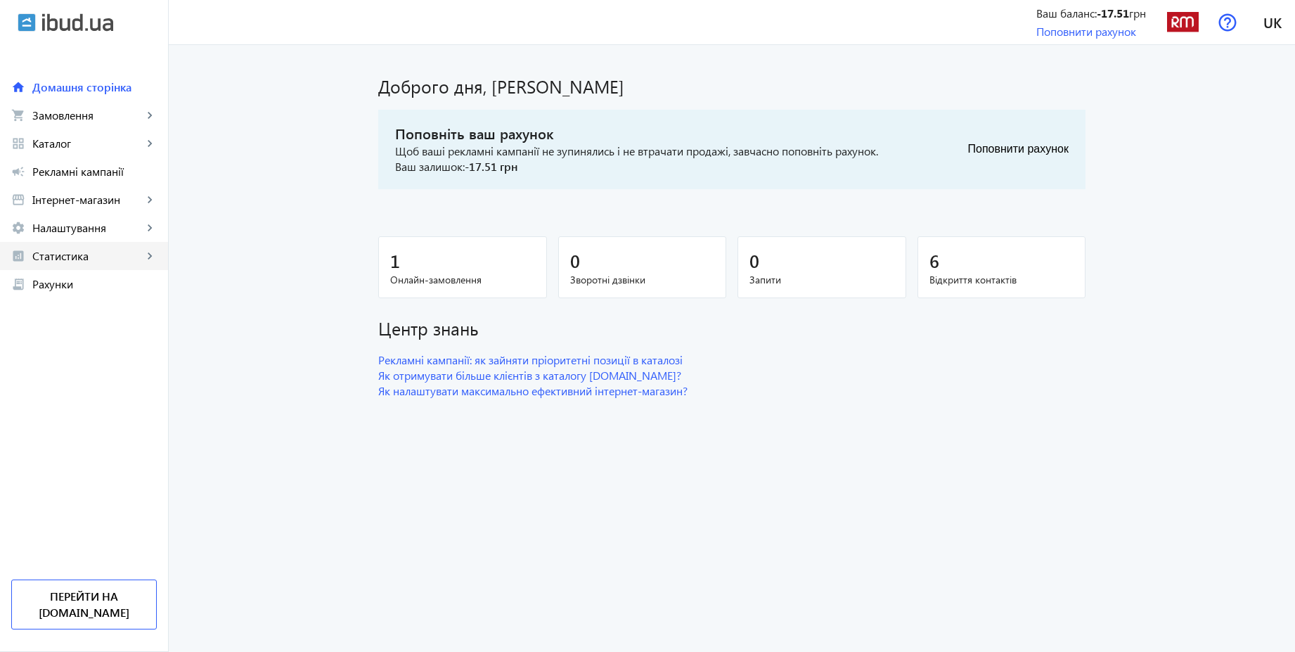
click at [88, 255] on span "Статистика" at bounding box center [87, 256] width 110 height 14
click at [84, 377] on link "Витрати" at bounding box center [84, 368] width 168 height 28
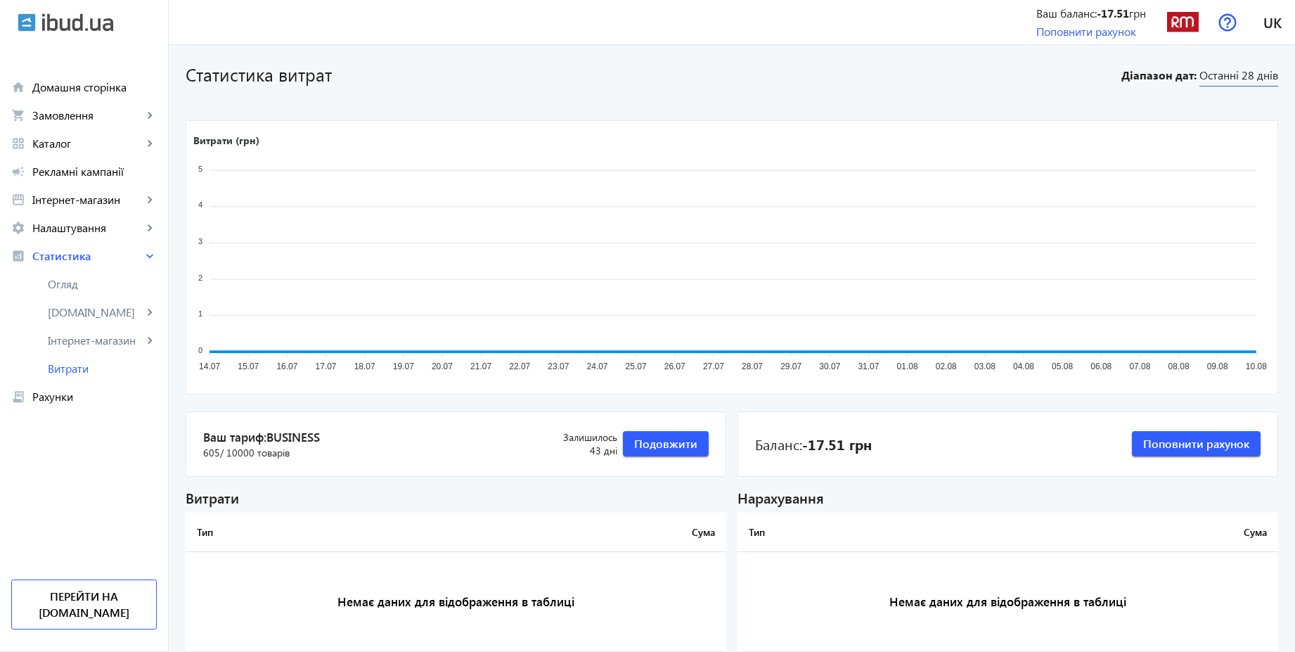
click at [1223, 69] on span "Останні 28 днів" at bounding box center [1238, 76] width 79 height 19
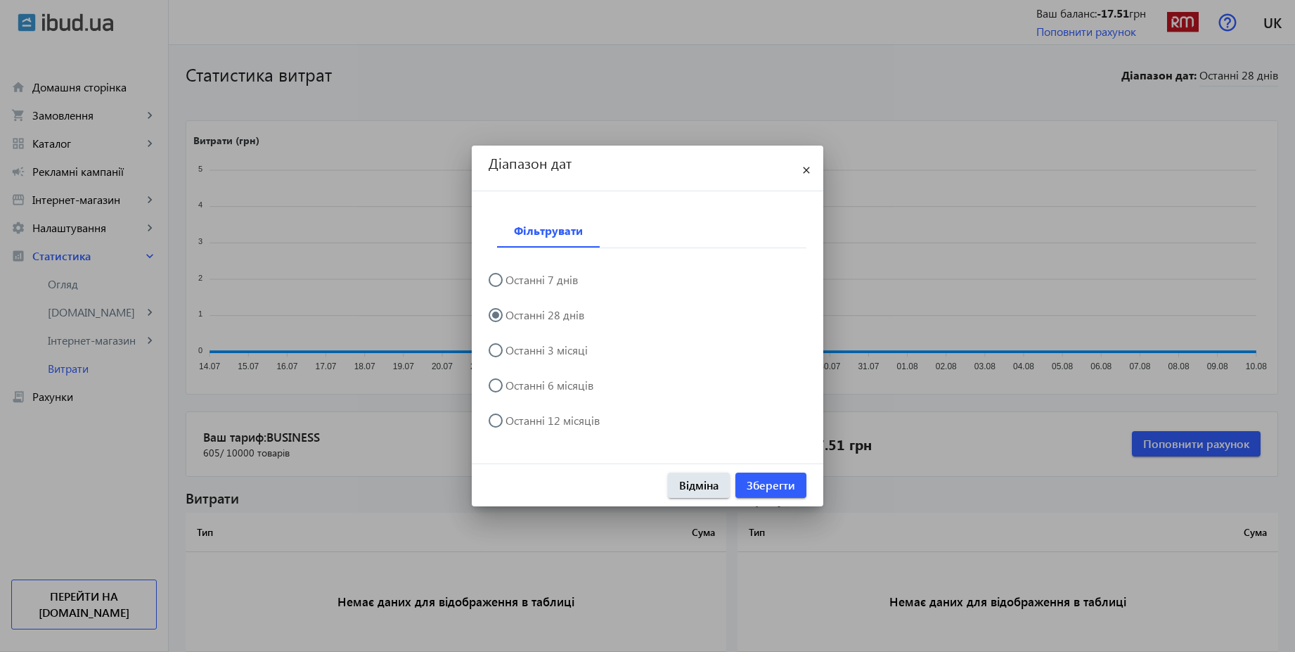
click at [564, 349] on label "Останні 3 місяці" at bounding box center [545, 349] width 85 height 11
click at [517, 349] on input "Останні 3 місяці" at bounding box center [503, 357] width 28 height 28
radio input "true"
click at [778, 485] on span "Зберегти" at bounding box center [771, 484] width 49 height 15
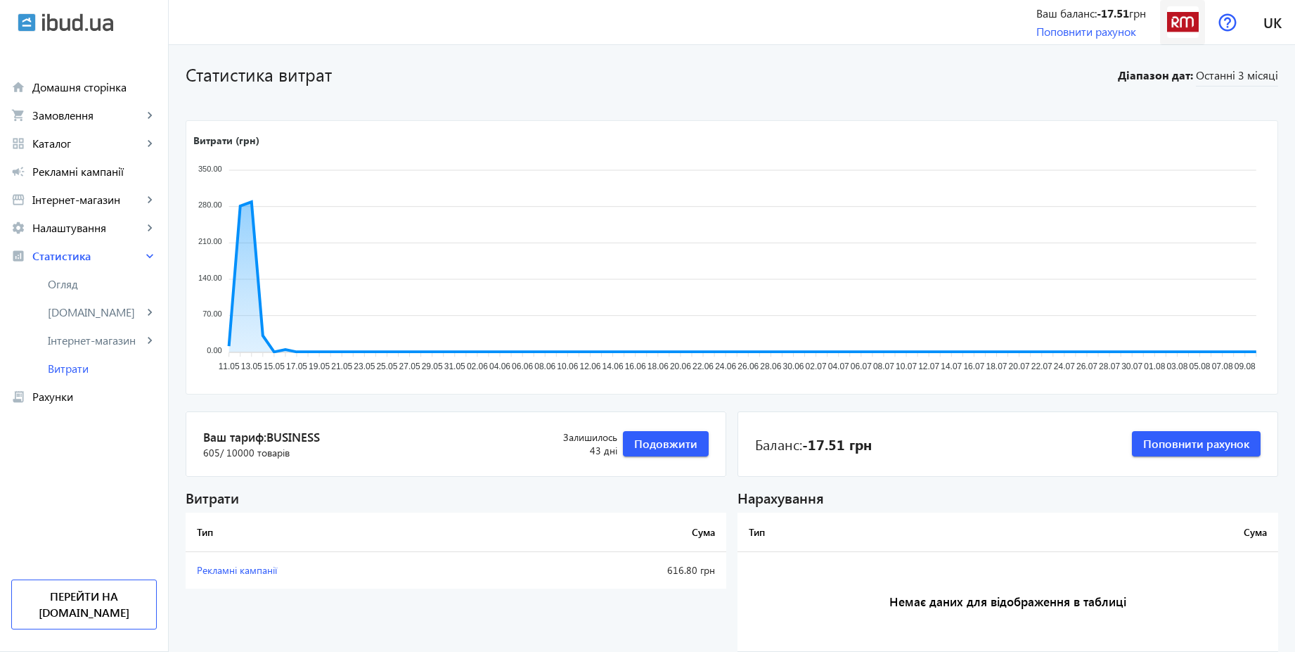
click at [1187, 34] on img at bounding box center [1183, 22] width 32 height 32
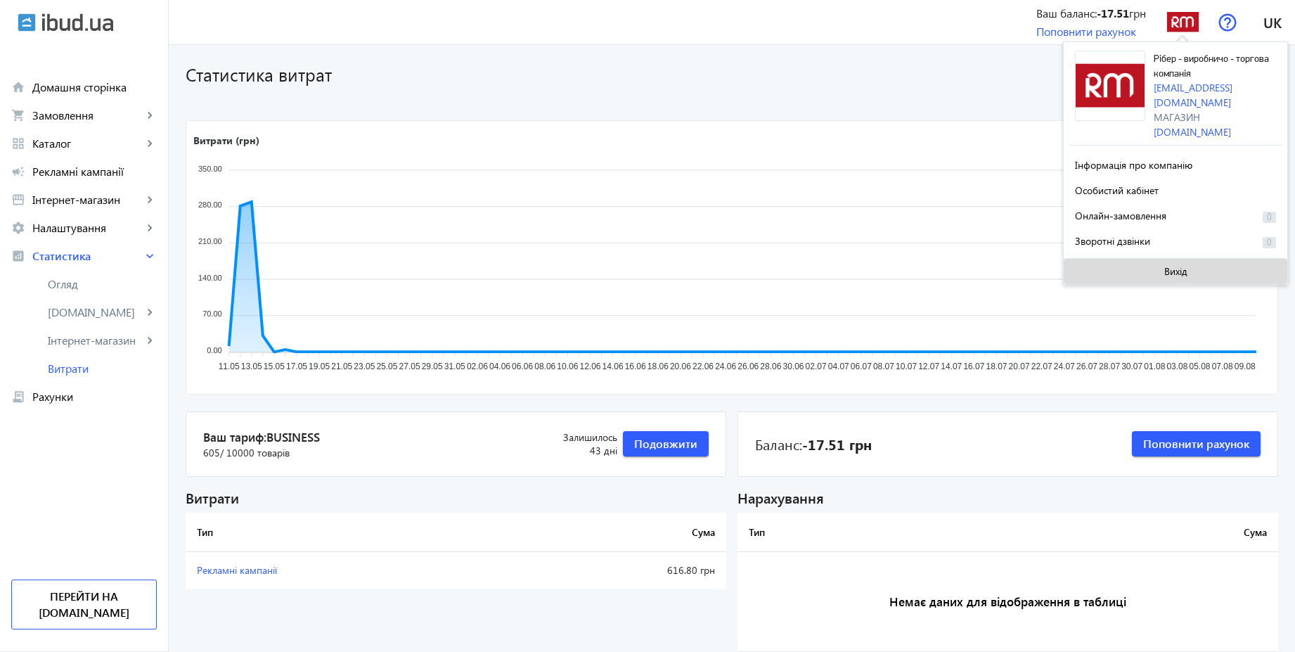
click at [1176, 266] on span "Вихід" at bounding box center [1175, 271] width 23 height 11
